Goal: Task Accomplishment & Management: Manage account settings

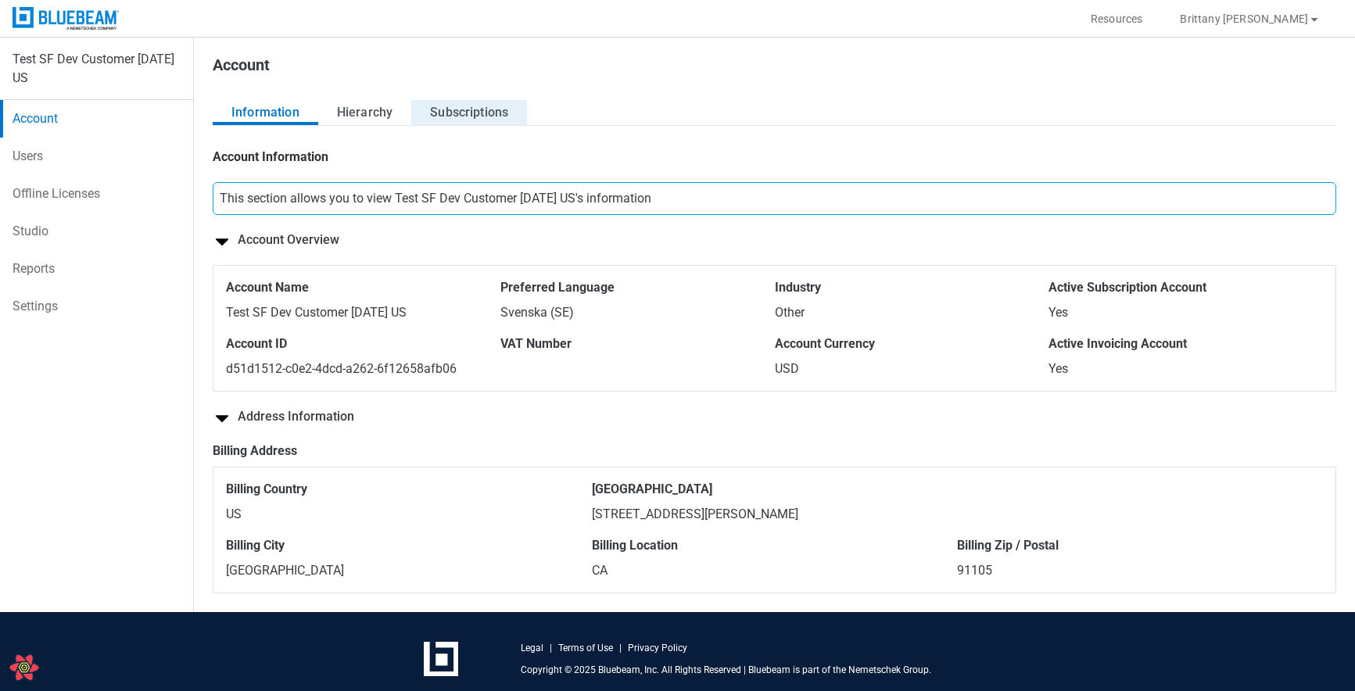
click at [436, 117] on button "Subscriptions" at bounding box center [469, 112] width 116 height 25
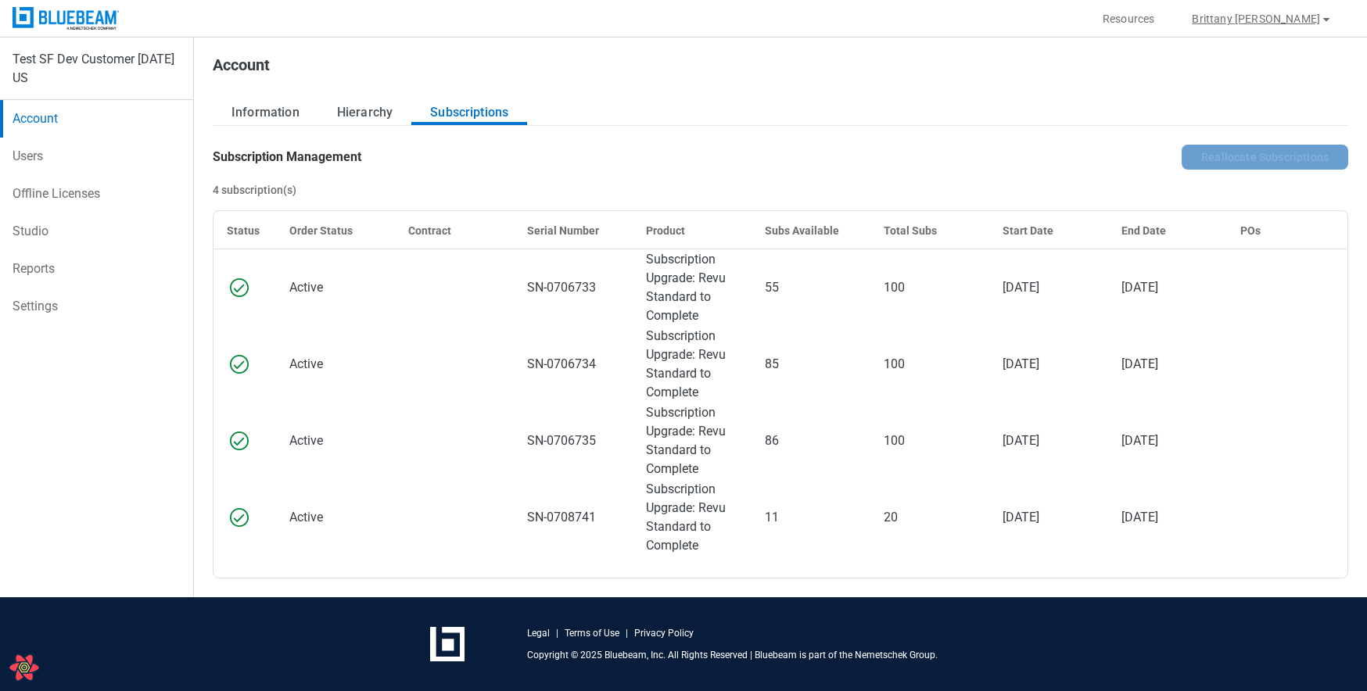
click at [1271, 13] on button "Brittany Ludwig" at bounding box center [1262, 18] width 178 height 25
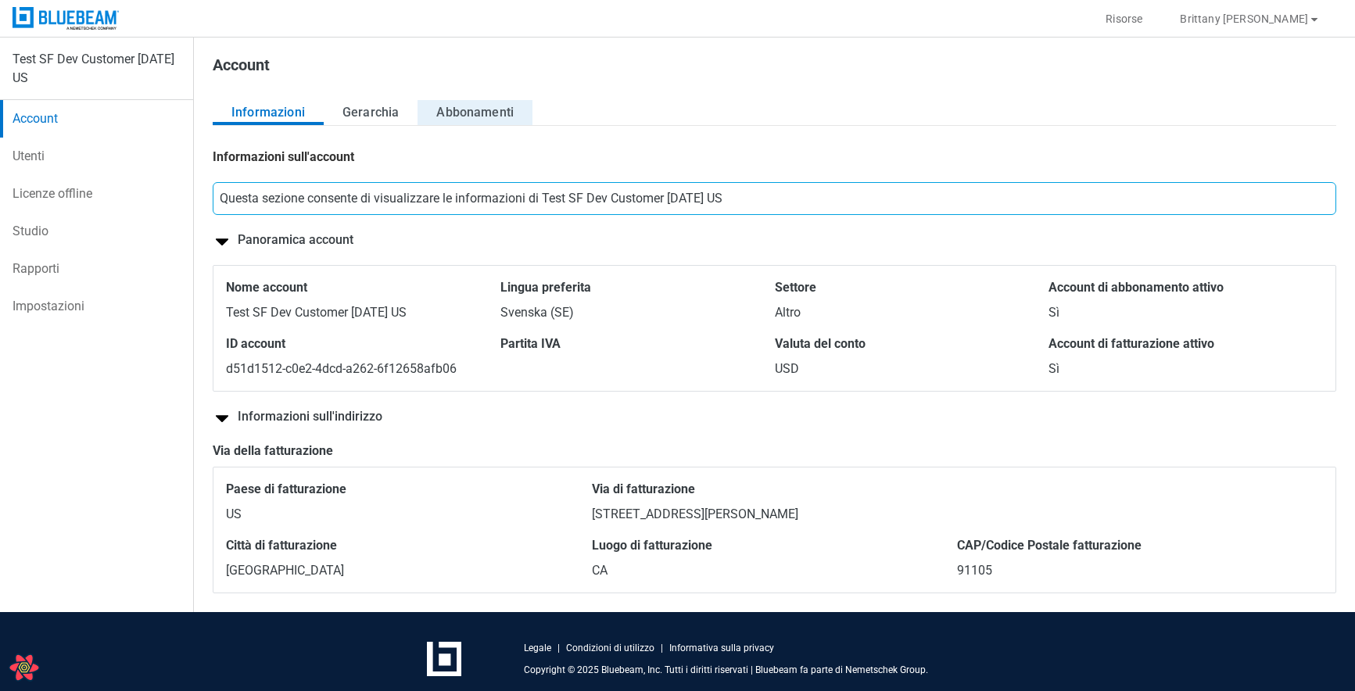
click at [471, 122] on button "Abbonamenti" at bounding box center [475, 112] width 115 height 25
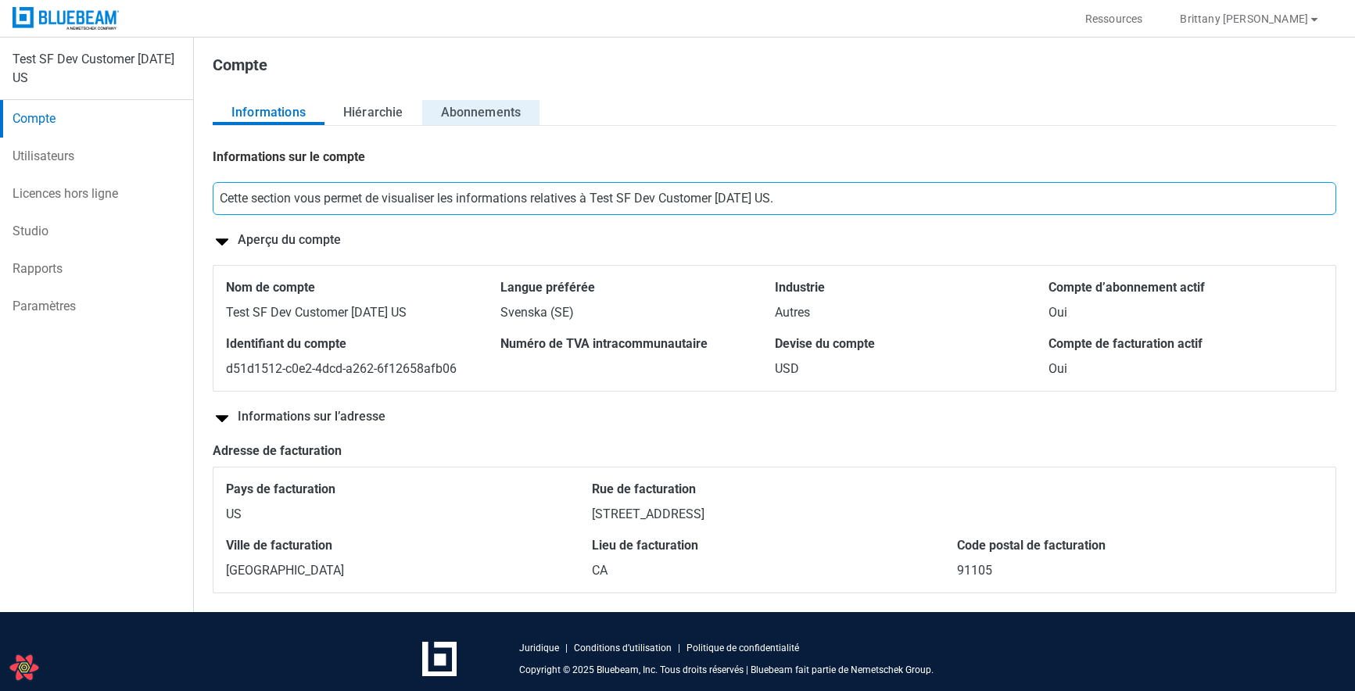
click at [454, 112] on button "Abonnements" at bounding box center [481, 112] width 118 height 25
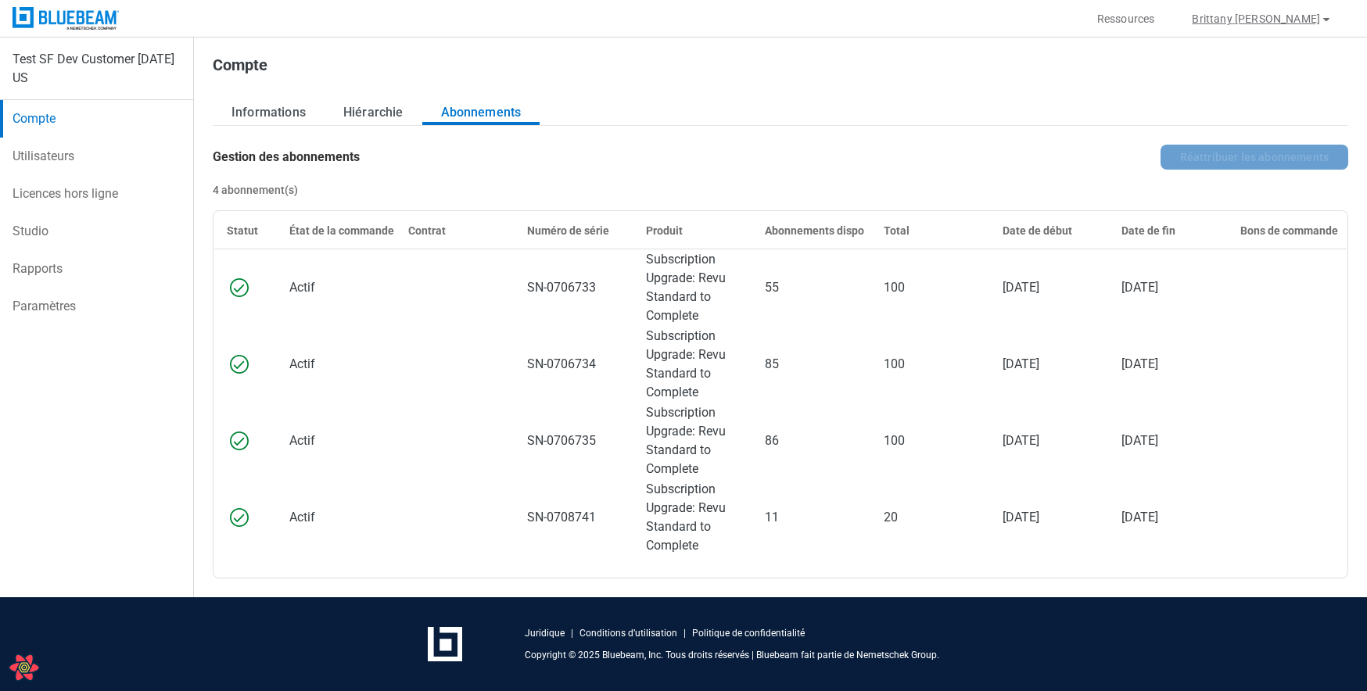
click at [1276, 13] on button "Brittany Ludwig" at bounding box center [1262, 18] width 178 height 25
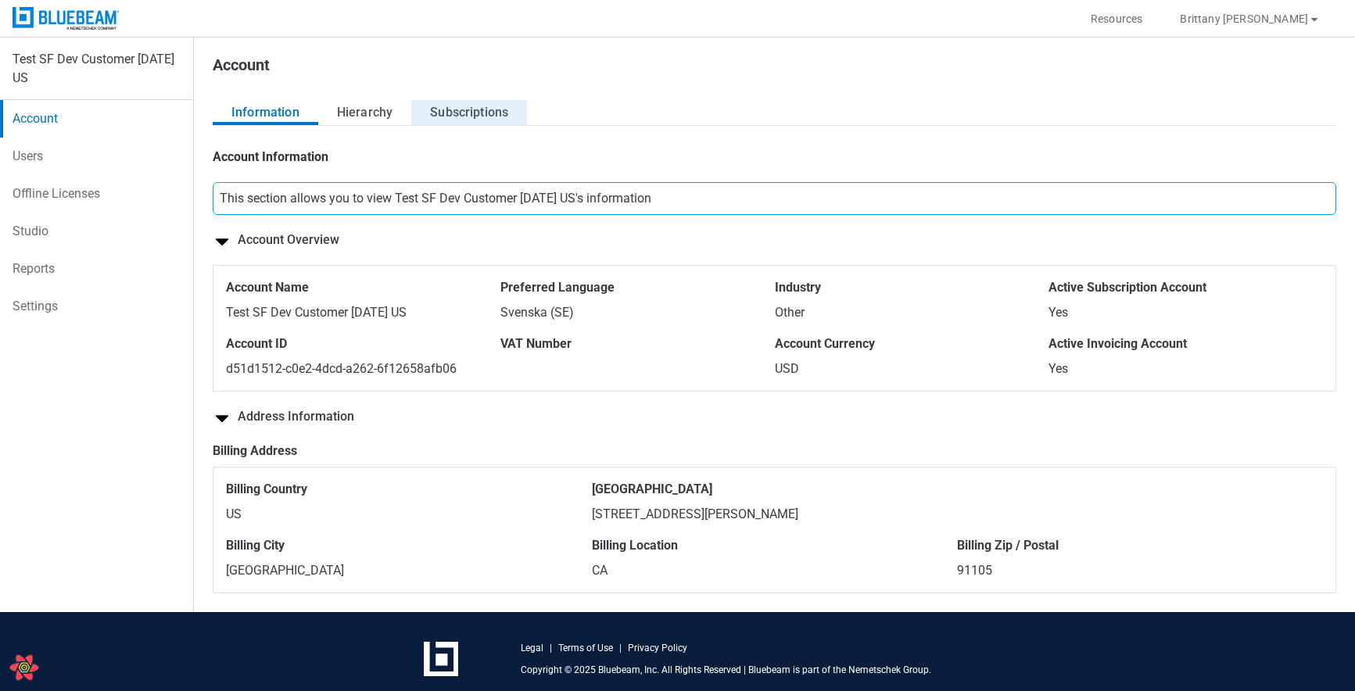
click at [476, 107] on button "Subscriptions" at bounding box center [469, 112] width 116 height 25
